Goal: Information Seeking & Learning: Learn about a topic

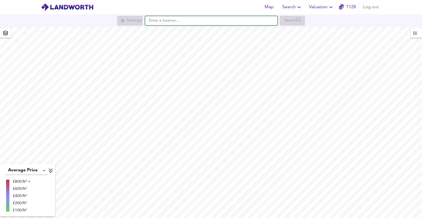
click at [176, 22] on input "text" at bounding box center [211, 20] width 133 height 9
paste input "ME2 4PH"
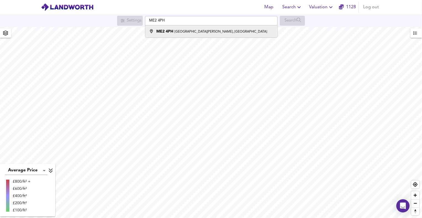
click at [165, 32] on strong "ME2 4PH" at bounding box center [164, 32] width 17 height 4
type input "[STREET_ADDRESS][PERSON_NAME]"
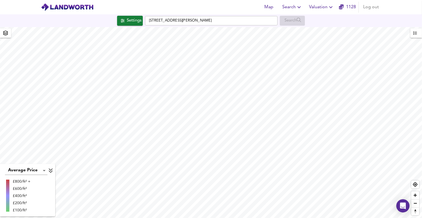
checkbox input "false"
checkbox input "true"
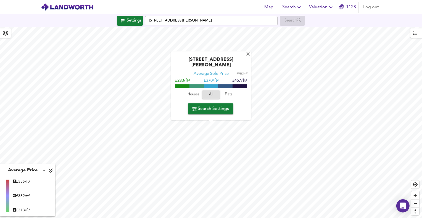
click at [196, 92] on span "Houses" at bounding box center [193, 95] width 15 height 6
